Goal: Task Accomplishment & Management: Manage account settings

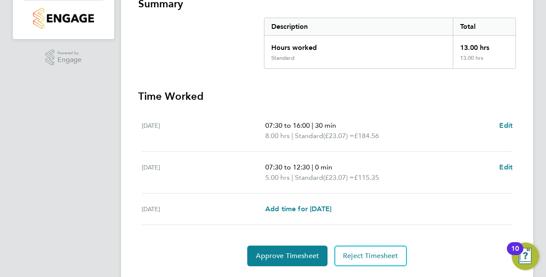
scroll to position [174, 0]
click at [503, 122] on span "Edit" at bounding box center [506, 126] width 13 height 8
select select "30"
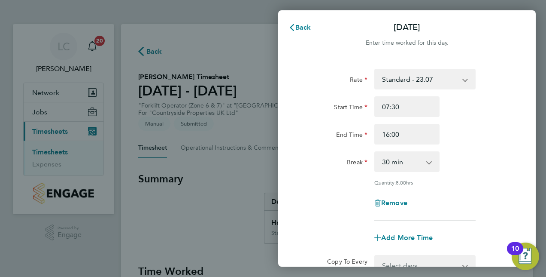
click at [466, 81] on app-icon-cross-button at bounding box center [470, 79] width 10 height 19
click at [415, 102] on input "07:30" at bounding box center [407, 106] width 65 height 21
type input "08:00"
click at [388, 135] on input "16:00" at bounding box center [407, 134] width 65 height 21
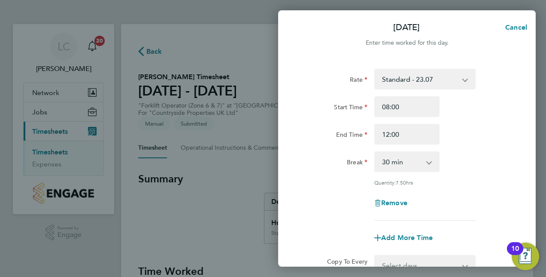
click at [427, 161] on select "0 min 15 min 30 min 45 min 60 min 75 min 90 min" at bounding box center [401, 161] width 53 height 19
click at [394, 134] on input "12:00" at bounding box center [407, 134] width 65 height 21
type input "12:30"
click at [477, 140] on div "End Time 12:30" at bounding box center [407, 134] width 216 height 21
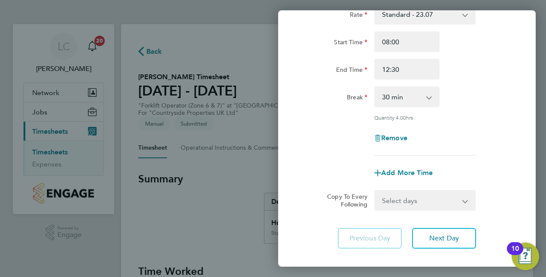
scroll to position [65, 0]
click at [450, 233] on span "Next Day" at bounding box center [445, 237] width 30 height 9
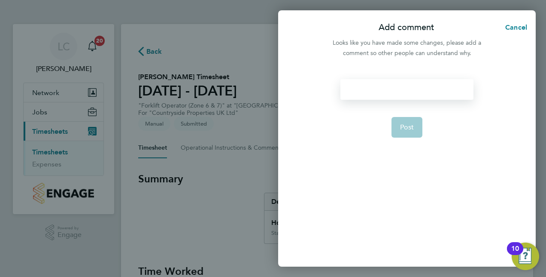
click at [369, 89] on div at bounding box center [407, 89] width 133 height 21
click at [511, 24] on span "Cancel" at bounding box center [515, 27] width 24 height 8
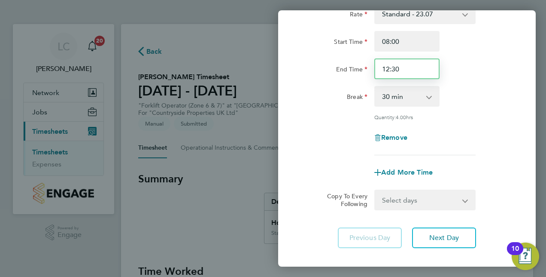
click at [396, 68] on input "12:30" at bounding box center [407, 68] width 65 height 21
type input "12:00"
click at [432, 95] on app-icon-cross-button at bounding box center [434, 96] width 10 height 19
click at [424, 98] on select "0 min 15 min 30 min 45 min 60 min 75 min 90 min" at bounding box center [401, 96] width 53 height 19
click at [463, 113] on div "Rate Standard - 23.07 Start Time 08:00 End Time 12:00 Break 0 min 15 min 30 min…" at bounding box center [407, 79] width 210 height 152
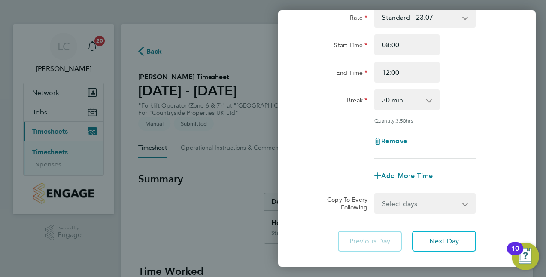
scroll to position [61, 0]
click at [435, 237] on span "Next Day" at bounding box center [445, 241] width 30 height 9
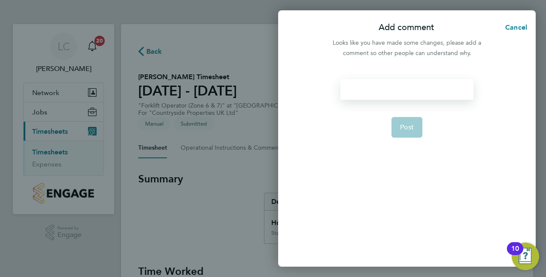
click at [351, 88] on div at bounding box center [407, 89] width 133 height 21
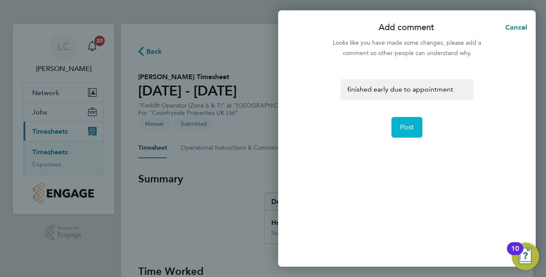
click at [412, 125] on span "Post" at bounding box center [407, 127] width 14 height 9
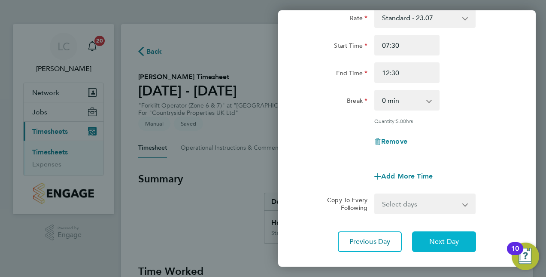
click at [436, 244] on span "Next Day" at bounding box center [445, 241] width 30 height 9
select select "30"
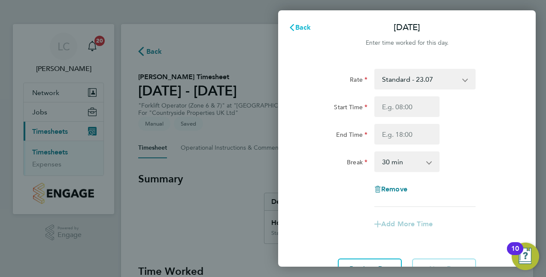
click at [298, 27] on span "Back" at bounding box center [304, 27] width 16 height 8
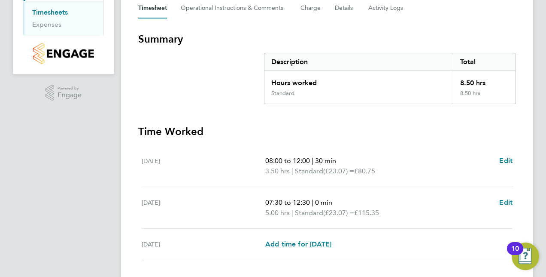
scroll to position [152, 0]
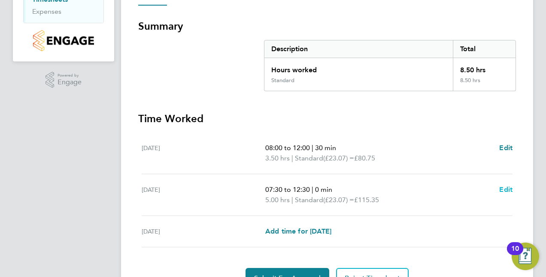
click at [508, 185] on span "Edit" at bounding box center [506, 189] width 13 height 8
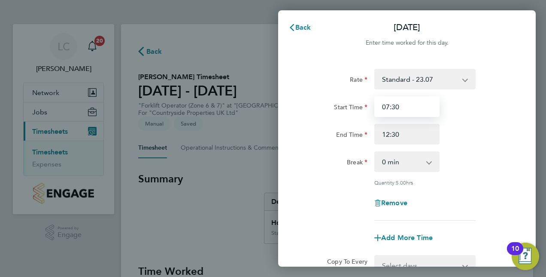
click at [396, 106] on input "07:30" at bounding box center [407, 106] width 65 height 21
click at [386, 106] on input "07:00" at bounding box center [407, 106] width 65 height 21
type input "08:00"
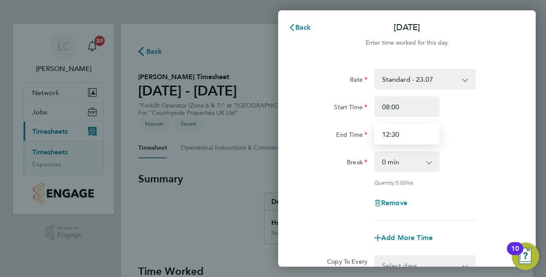
click at [404, 134] on input "12:30" at bounding box center [407, 134] width 65 height 21
click at [425, 158] on select "0 min 15 min 30 min 45 min 60 min 75 min 90 min" at bounding box center [401, 161] width 53 height 19
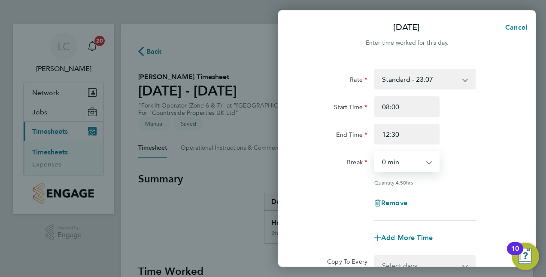
select select "30"
click at [375, 152] on select "0 min 15 min 30 min 45 min 60 min 75 min 90 min" at bounding box center [401, 161] width 53 height 19
click at [390, 133] on input "12:30" at bounding box center [407, 134] width 65 height 21
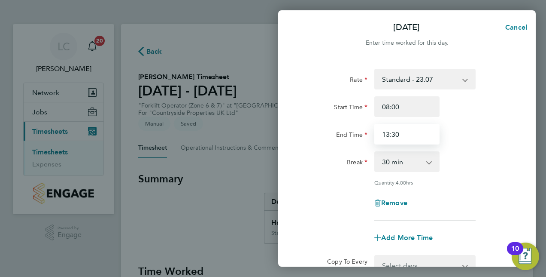
click at [402, 134] on input "13:30" at bounding box center [407, 134] width 65 height 21
type input "13:00"
click at [454, 125] on div "End Time 13:00" at bounding box center [407, 134] width 216 height 21
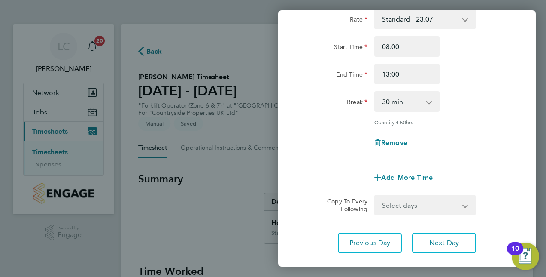
scroll to position [61, 0]
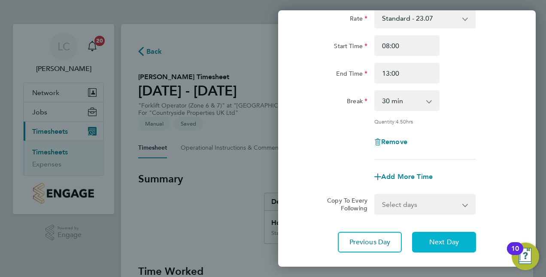
click at [436, 240] on span "Next Day" at bounding box center [445, 242] width 30 height 9
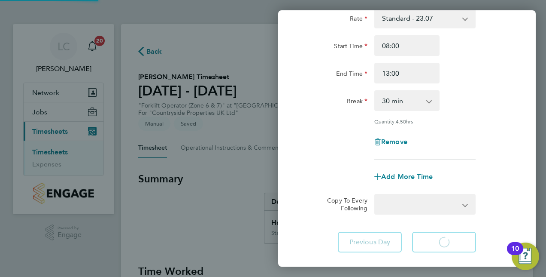
select select "30"
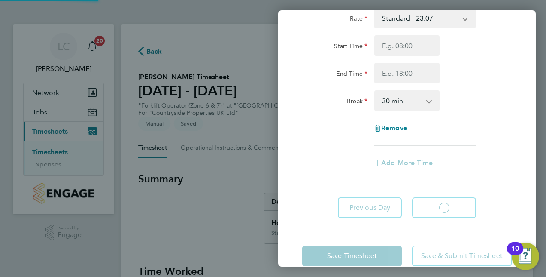
select select "30"
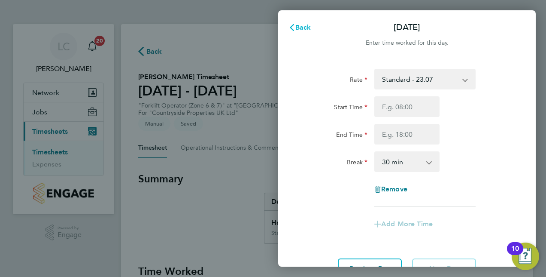
click at [300, 30] on span "Back" at bounding box center [304, 27] width 16 height 8
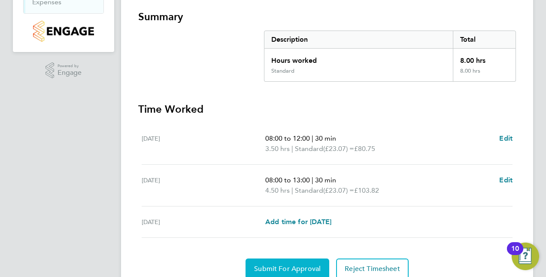
scroll to position [186, 0]
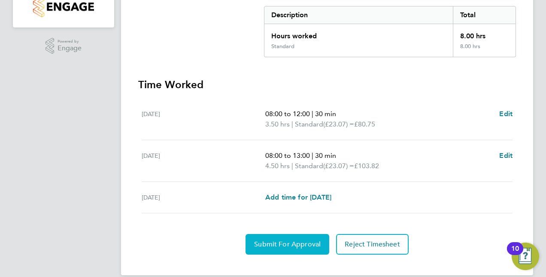
click at [294, 240] on span "Submit For Approval" at bounding box center [287, 244] width 67 height 9
click at [305, 240] on span "Approve Timesheet" at bounding box center [287, 244] width 63 height 9
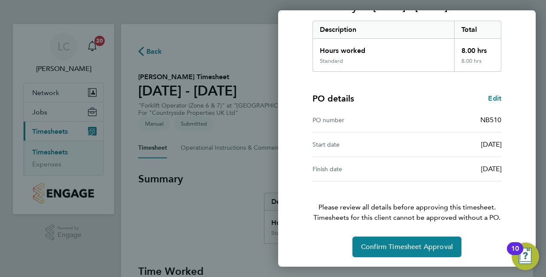
scroll to position [134, 0]
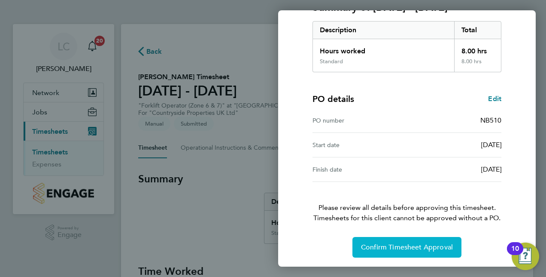
click at [381, 251] on button "Confirm Timesheet Approval" at bounding box center [407, 247] width 109 height 21
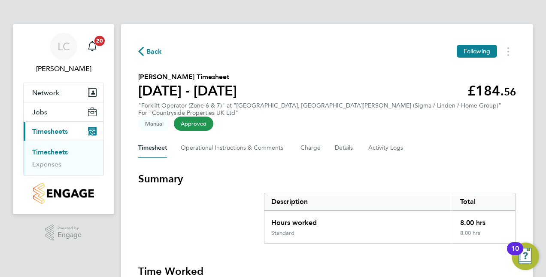
click at [52, 152] on link "Timesheets" at bounding box center [50, 152] width 36 height 8
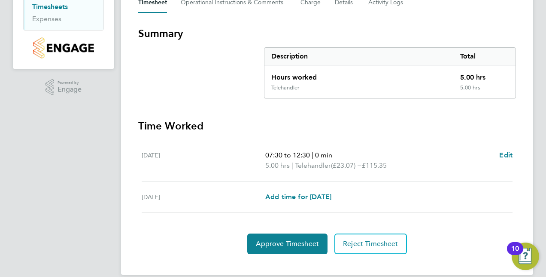
scroll to position [144, 0]
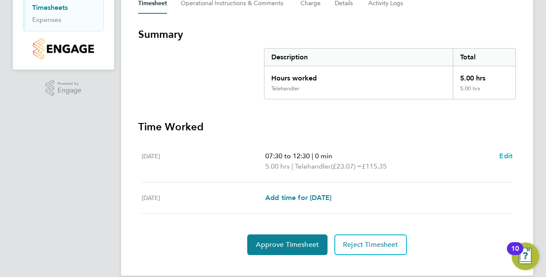
click at [503, 152] on span "Edit" at bounding box center [506, 156] width 13 height 8
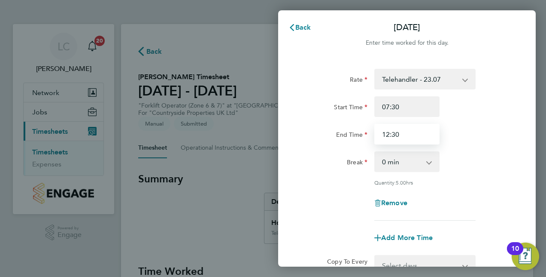
click at [418, 135] on input "12:30" at bounding box center [407, 134] width 65 height 21
click at [430, 161] on app-icon-cross-button at bounding box center [434, 161] width 10 height 19
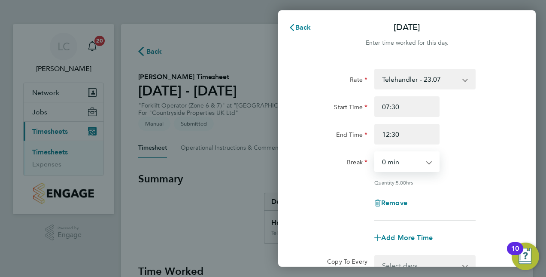
click at [428, 162] on select "0 min 15 min 30 min 45 min 60 min 75 min 90 min" at bounding box center [401, 161] width 53 height 19
select select "30"
click at [375, 152] on select "0 min 15 min 30 min 45 min 60 min 75 min 90 min" at bounding box center [401, 161] width 53 height 19
click at [394, 108] on input "07:30" at bounding box center [407, 106] width 65 height 21
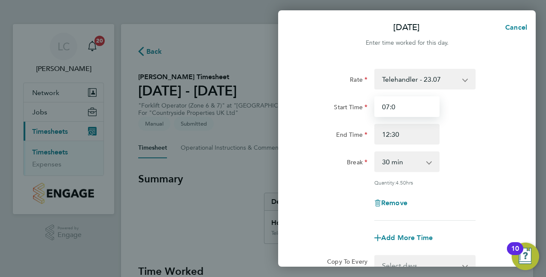
click at [389, 105] on input "07:0" at bounding box center [407, 106] width 65 height 21
type input "08:30"
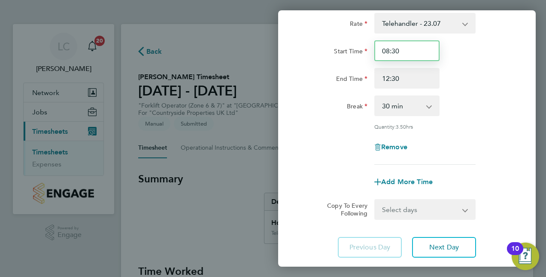
scroll to position [55, 0]
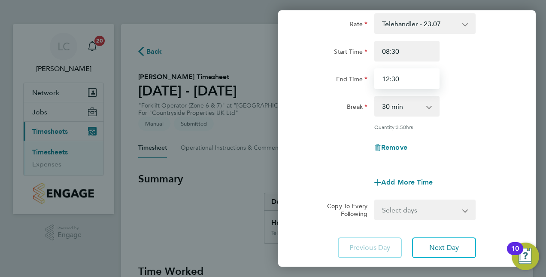
click at [395, 76] on input "12:30" at bounding box center [407, 78] width 65 height 21
click at [417, 74] on input "12:00" at bounding box center [407, 78] width 65 height 21
type input "12:00"
click at [474, 139] on div "Remove" at bounding box center [407, 147] width 216 height 21
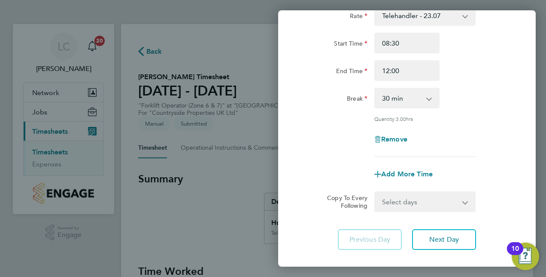
scroll to position [111, 0]
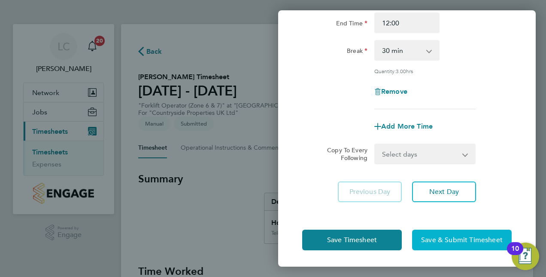
click at [447, 245] on button "Save & Submit Timesheet" at bounding box center [462, 239] width 100 height 21
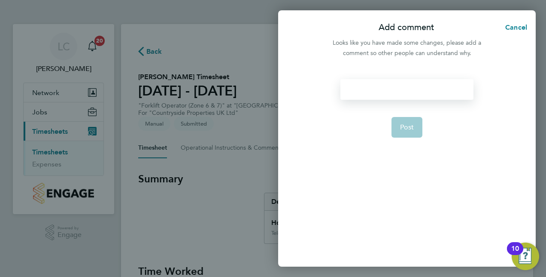
click at [390, 85] on div at bounding box center [407, 89] width 133 height 21
click at [387, 88] on div "started later after induction" at bounding box center [407, 89] width 133 height 21
click at [432, 90] on div "started later after induction" at bounding box center [407, 89] width 133 height 21
click at [411, 121] on button "Post" at bounding box center [407, 127] width 31 height 21
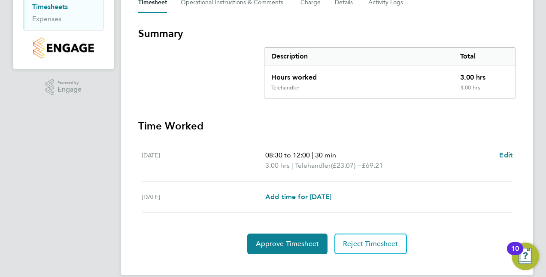
scroll to position [145, 0]
click at [291, 239] on span "Approve Timesheet" at bounding box center [287, 243] width 63 height 9
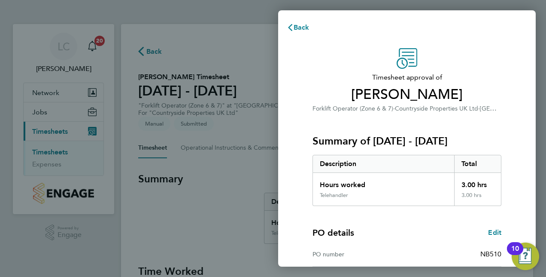
scroll to position [134, 0]
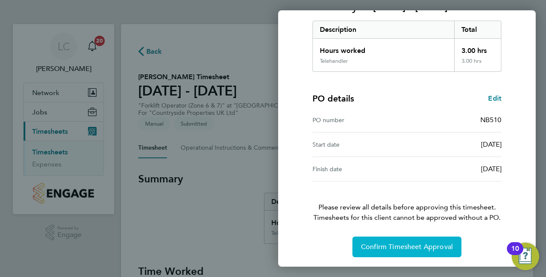
click at [393, 250] on button "Confirm Timesheet Approval" at bounding box center [407, 246] width 109 height 21
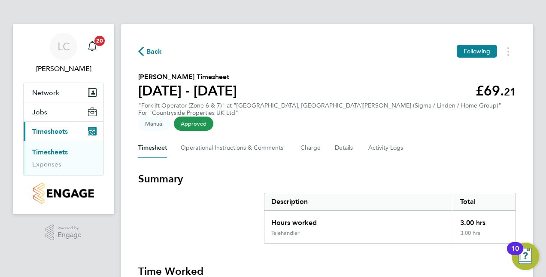
scroll to position [104, 0]
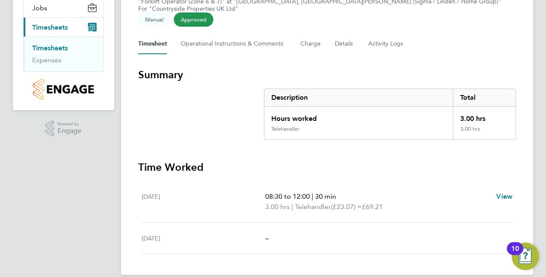
click at [36, 45] on link "Timesheets" at bounding box center [50, 48] width 36 height 8
